Goal: Check status: Check status

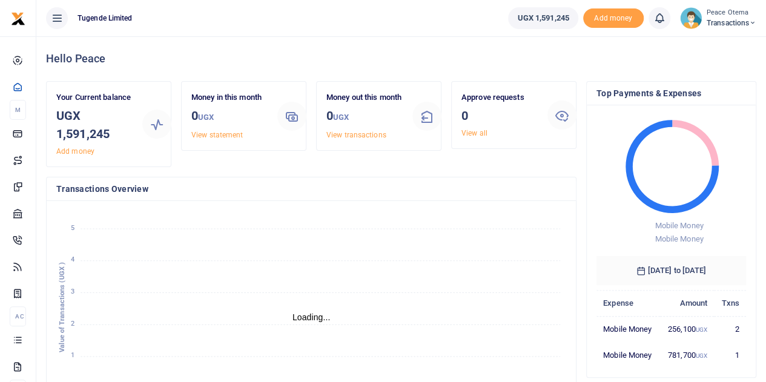
scroll to position [10, 10]
click at [751, 21] on icon at bounding box center [752, 23] width 7 height 8
click at [711, 47] on link "Switch accounts" at bounding box center [710, 44] width 96 height 17
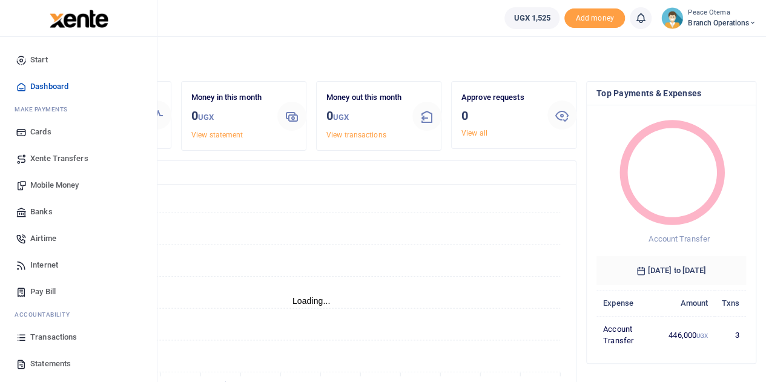
scroll to position [10, 10]
click at [57, 341] on span "Transactions" at bounding box center [53, 337] width 47 height 12
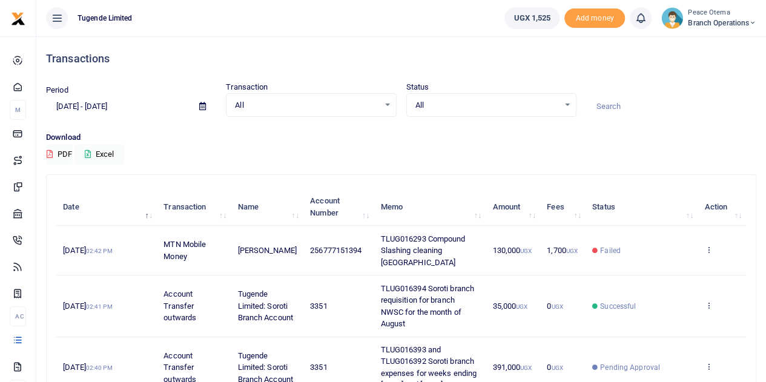
click at [621, 104] on input at bounding box center [671, 106] width 170 height 21
paste input "TLUG-016293"
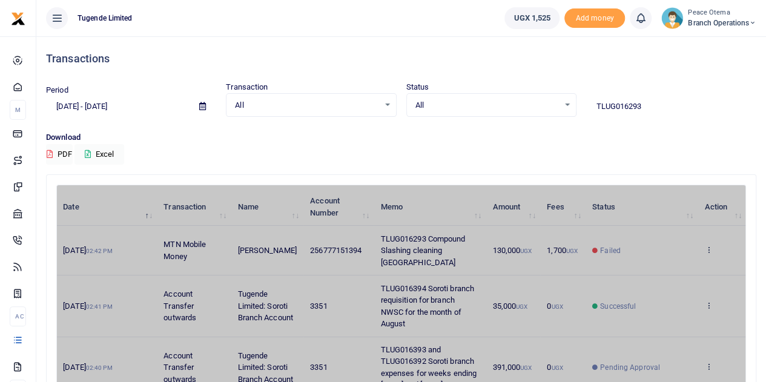
click at [654, 99] on input "TLUG016293" at bounding box center [671, 106] width 170 height 21
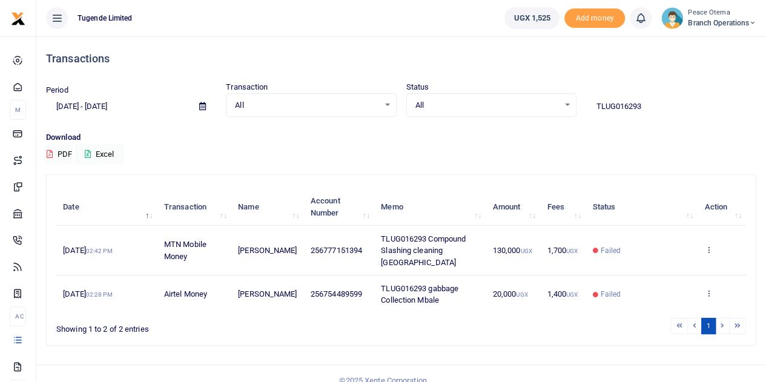
type input "TLUG016293"
